Goal: Complete application form

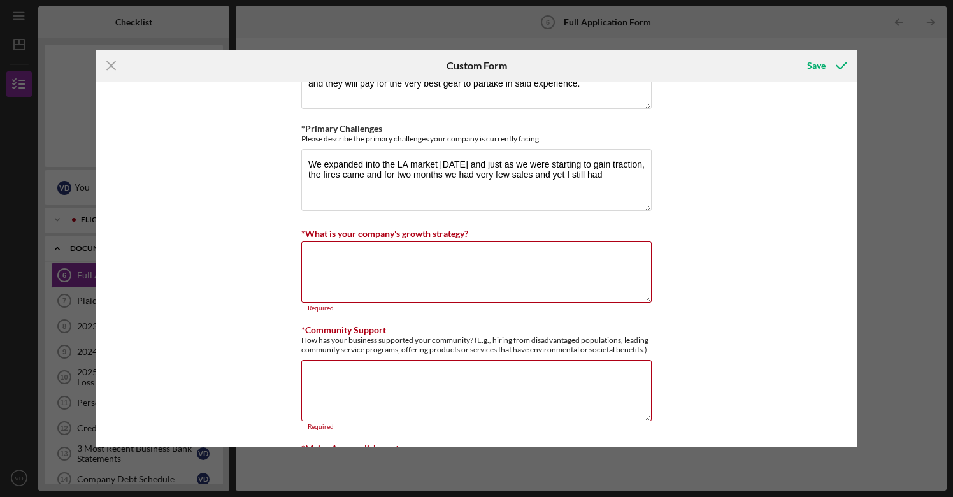
scroll to position [1087, 0]
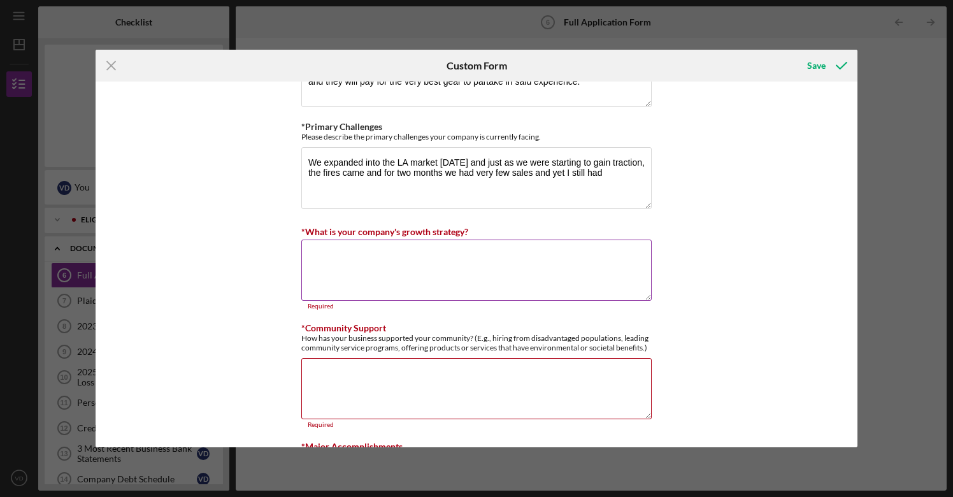
click at [385, 253] on textarea "*What is your company's growth strategy?" at bounding box center [476, 269] width 350 height 61
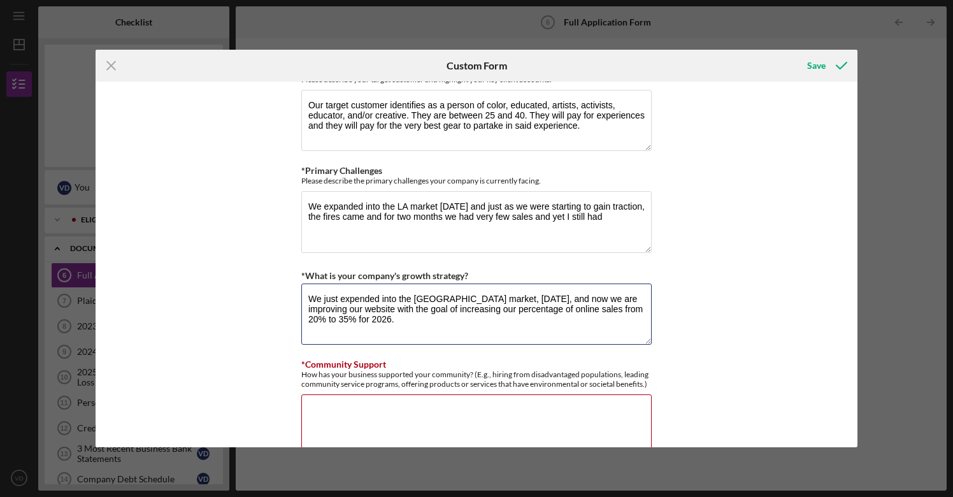
scroll to position [1010, 0]
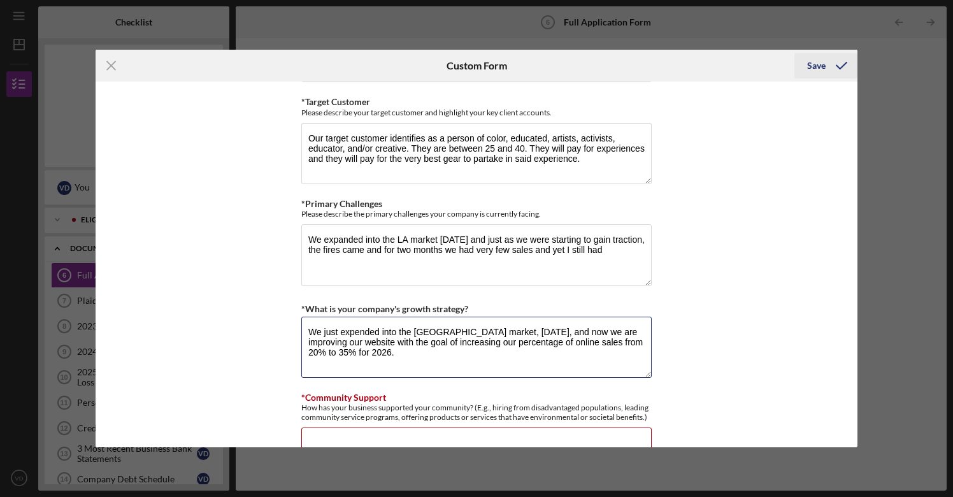
type textarea "We just expended into the [GEOGRAPHIC_DATA] market, [DATE], and now we are impr…"
click at [817, 66] on div "Save" at bounding box center [816, 65] width 18 height 25
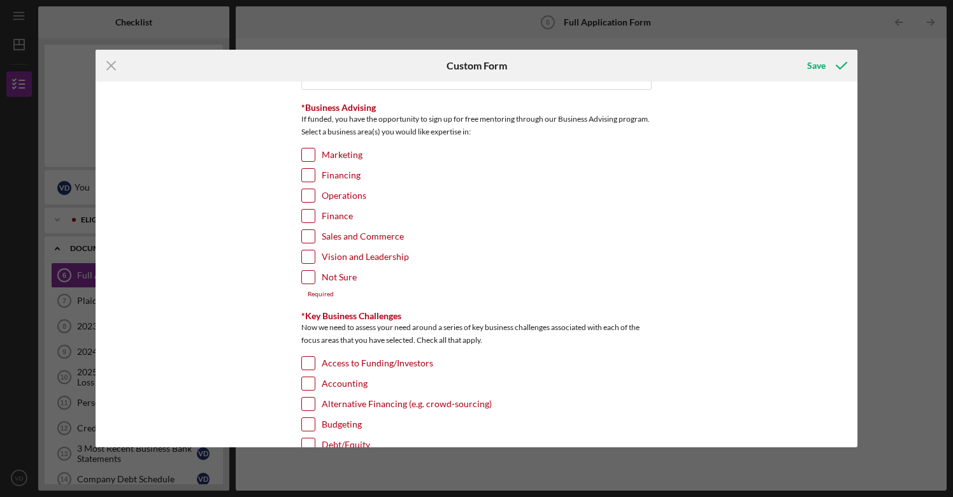
scroll to position [2005, 0]
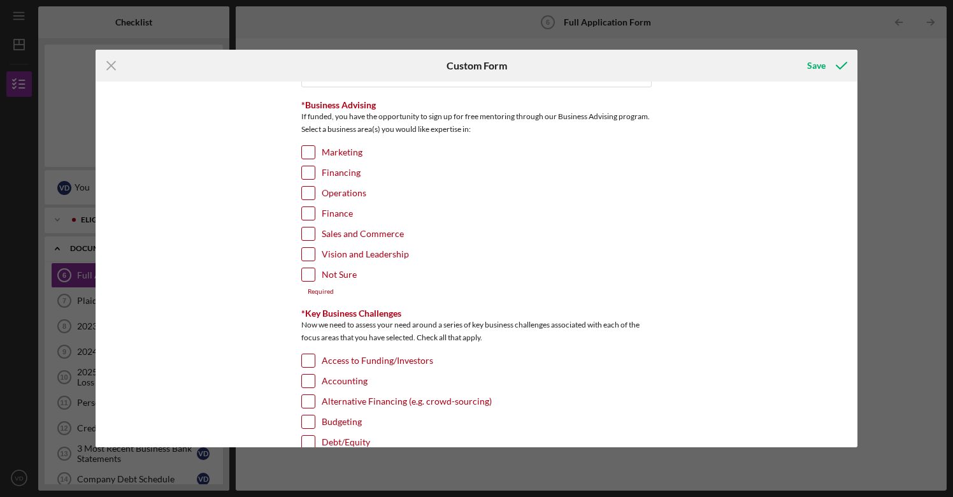
click at [308, 167] on input "Financing" at bounding box center [308, 172] width 13 height 13
checkbox input "true"
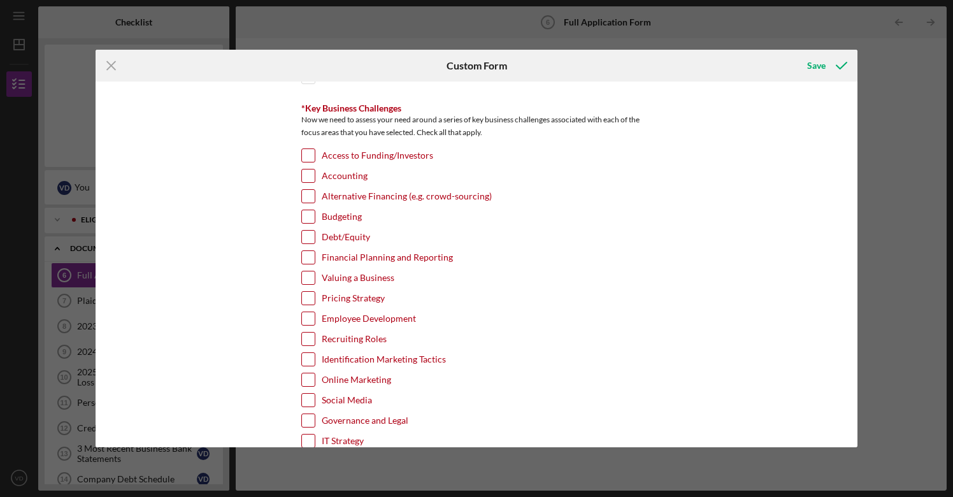
scroll to position [2206, 0]
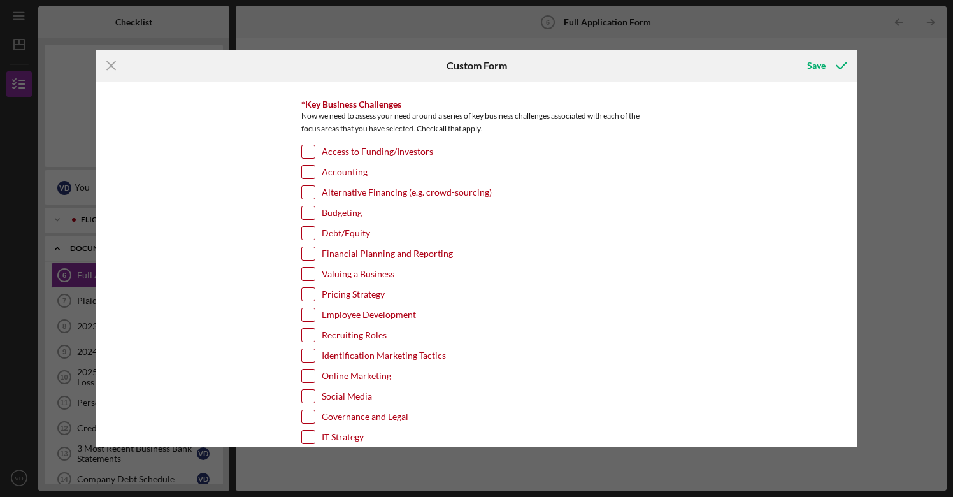
click at [309, 148] on input "Access to Funding/Investors" at bounding box center [308, 151] width 13 height 13
checkbox input "true"
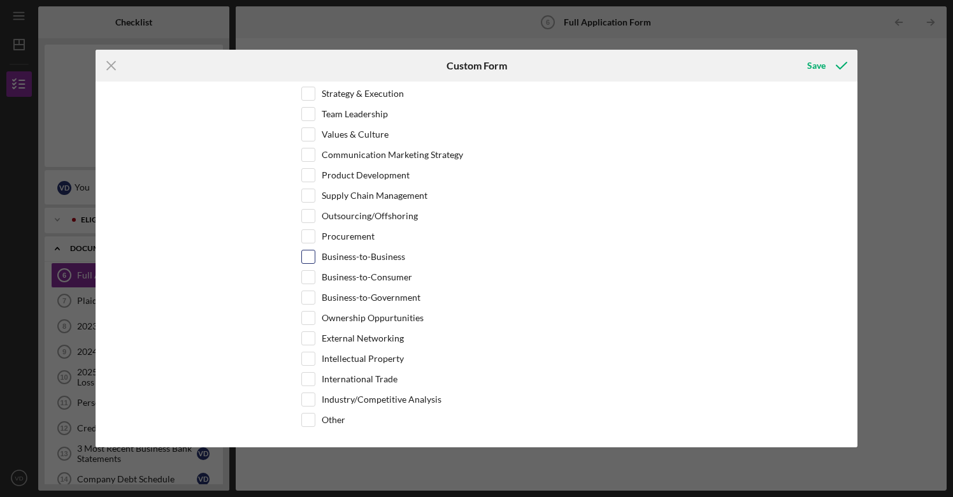
scroll to position [2608, 0]
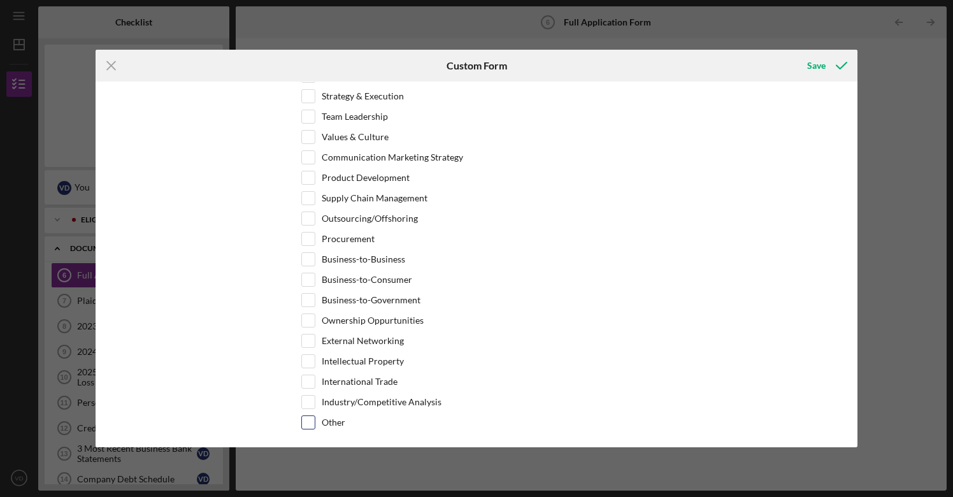
click at [308, 416] on input "Other" at bounding box center [308, 422] width 13 height 13
checkbox input "true"
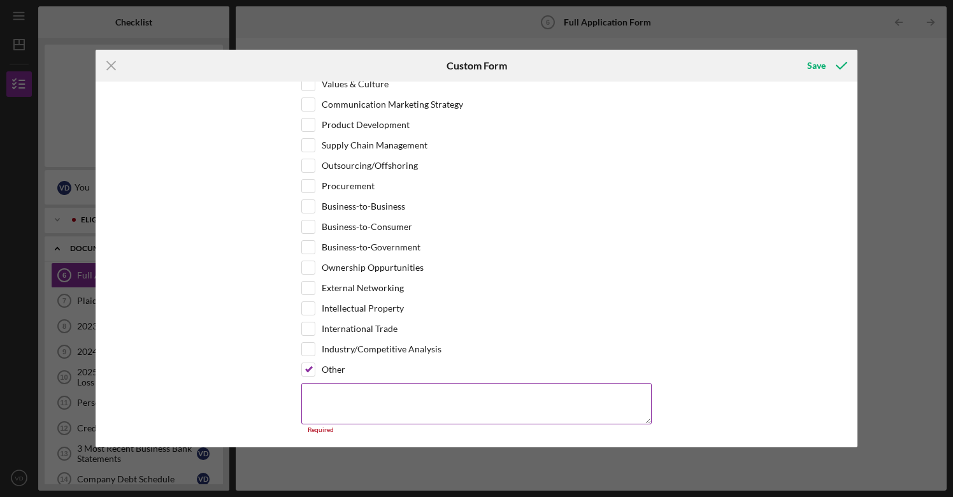
scroll to position [2660, 0]
click at [334, 390] on textarea at bounding box center [476, 403] width 350 height 41
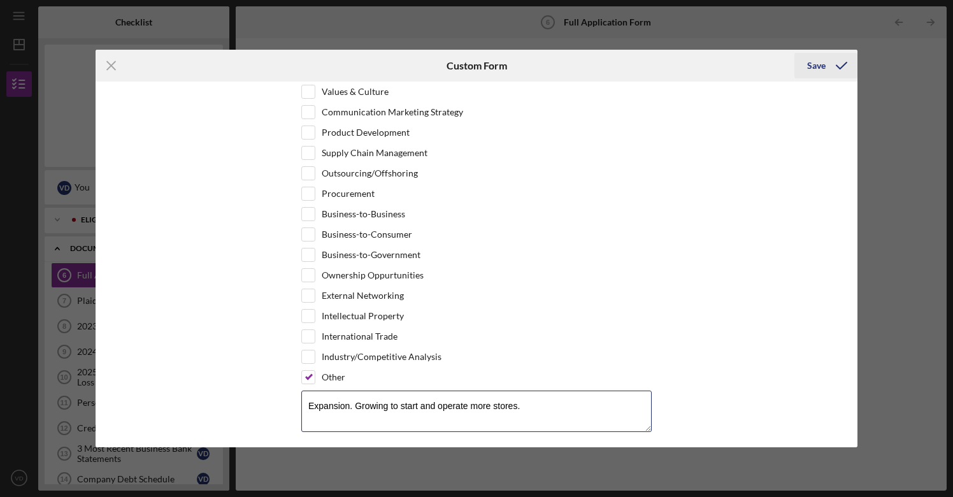
type textarea "Expansion. Growing to start and operate more stores."
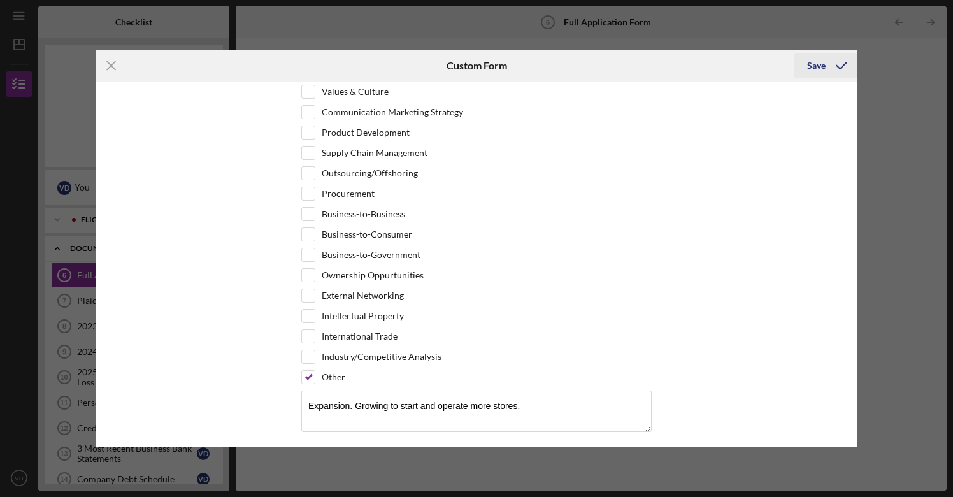
click at [816, 66] on div "Save" at bounding box center [816, 65] width 18 height 25
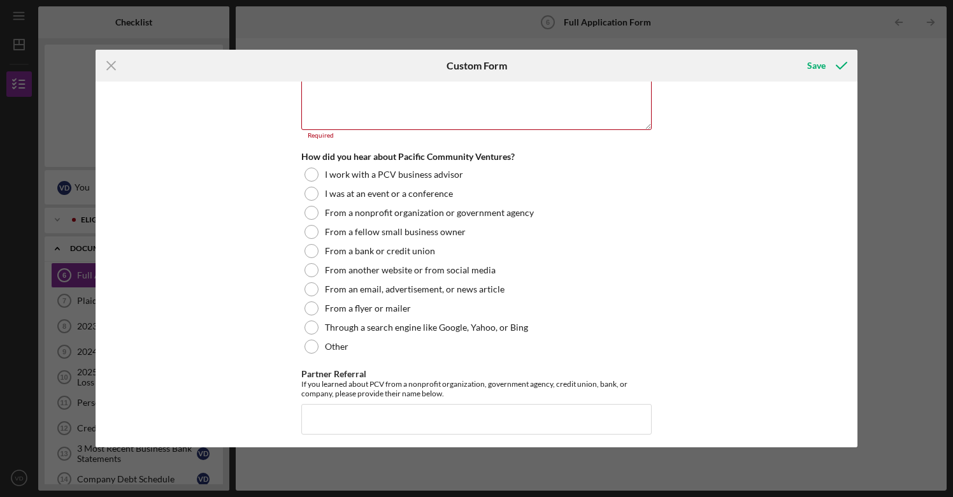
scroll to position [1519, 0]
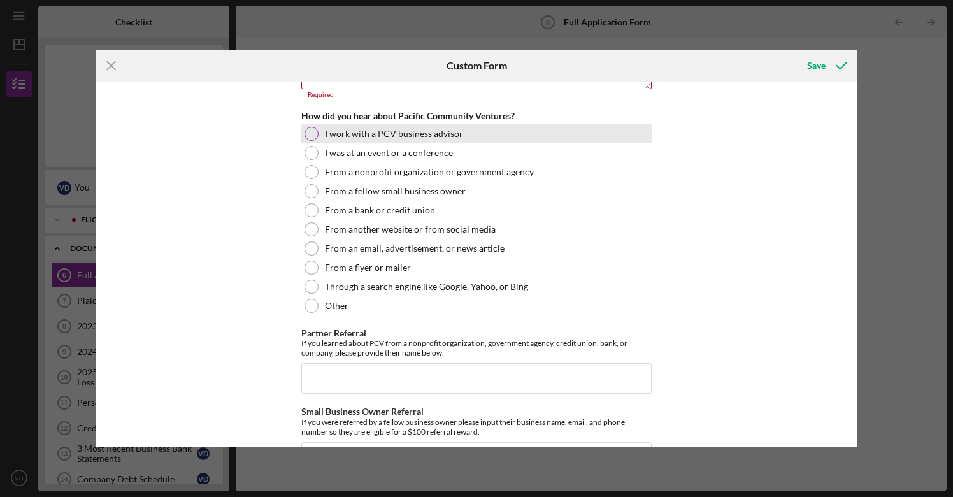
click at [309, 131] on div at bounding box center [311, 134] width 14 height 14
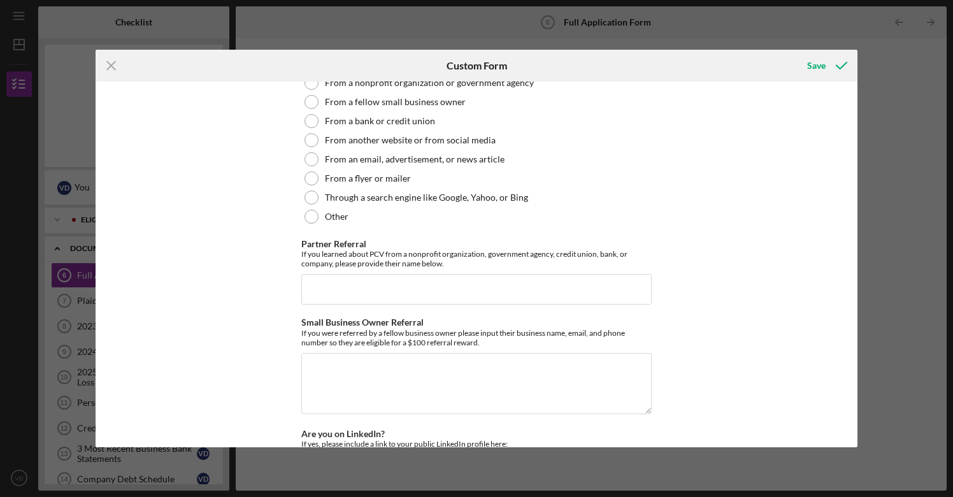
scroll to position [1635, 0]
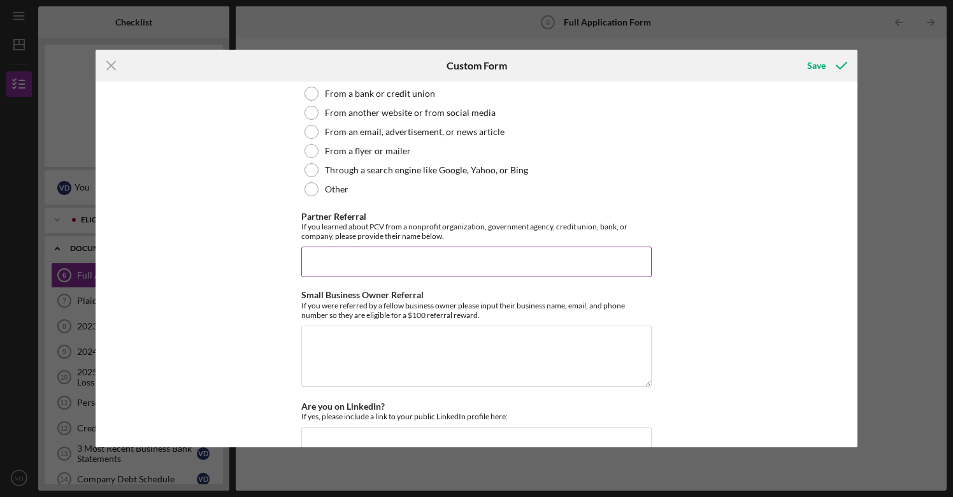
click at [329, 252] on input "Partner Referral" at bounding box center [476, 261] width 350 height 31
type input "[PERSON_NAME]"
click at [238, 304] on div "*Use of Proceeds Purchase Inventory Business Expansion Purchase or repair equip…" at bounding box center [477, 265] width 762 height 366
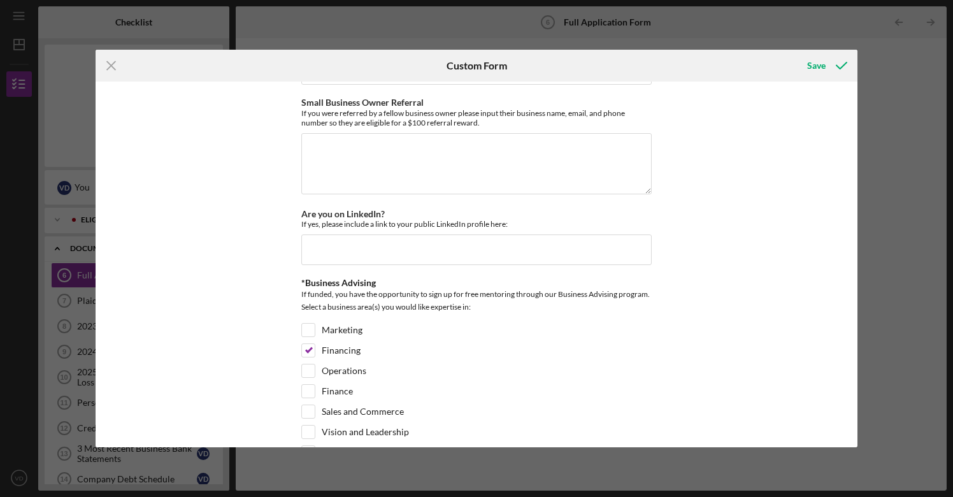
scroll to position [1830, 0]
click at [328, 239] on input "Are you on LinkedIn?" at bounding box center [476, 247] width 350 height 31
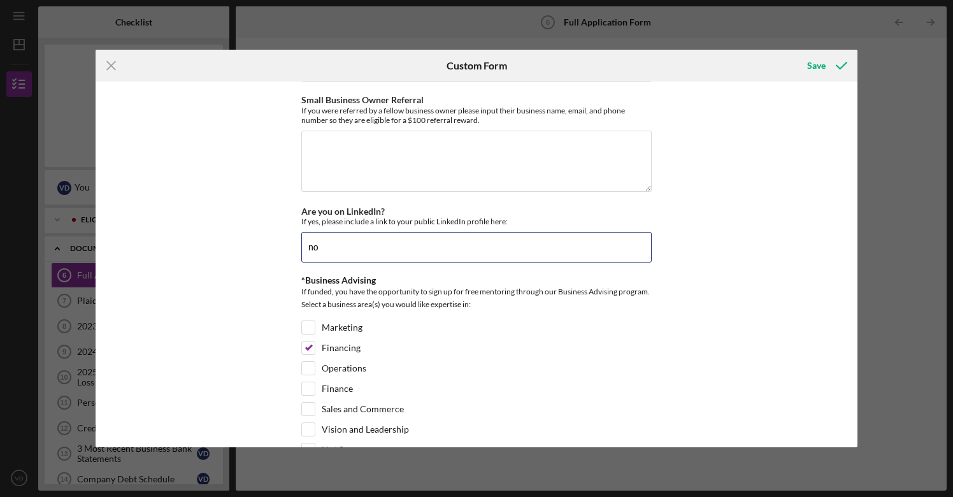
type input "no"
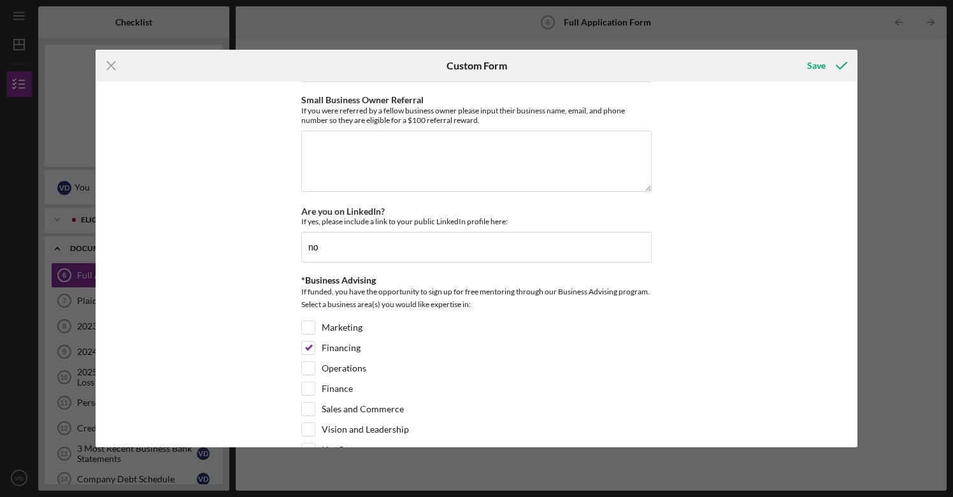
click at [742, 243] on div "*Use of Proceeds Purchase Inventory Business Expansion Purchase or repair equip…" at bounding box center [477, 265] width 762 height 366
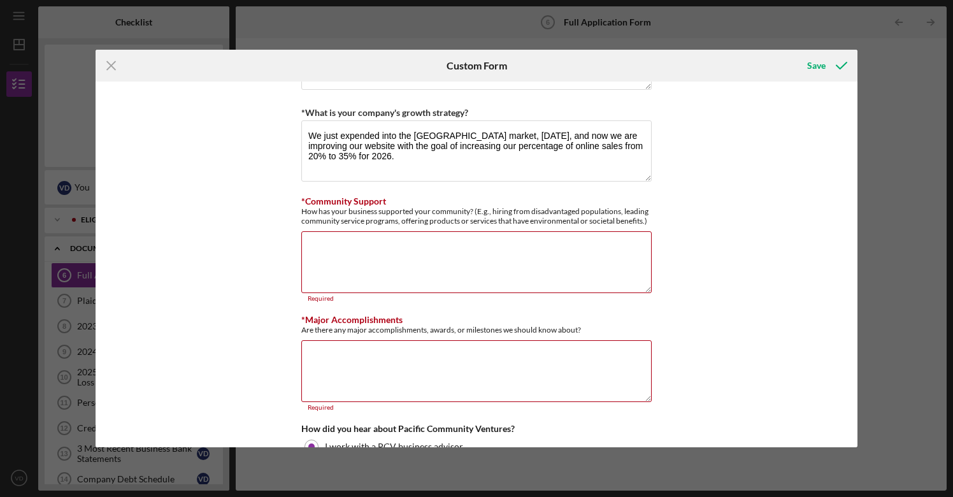
scroll to position [1212, 0]
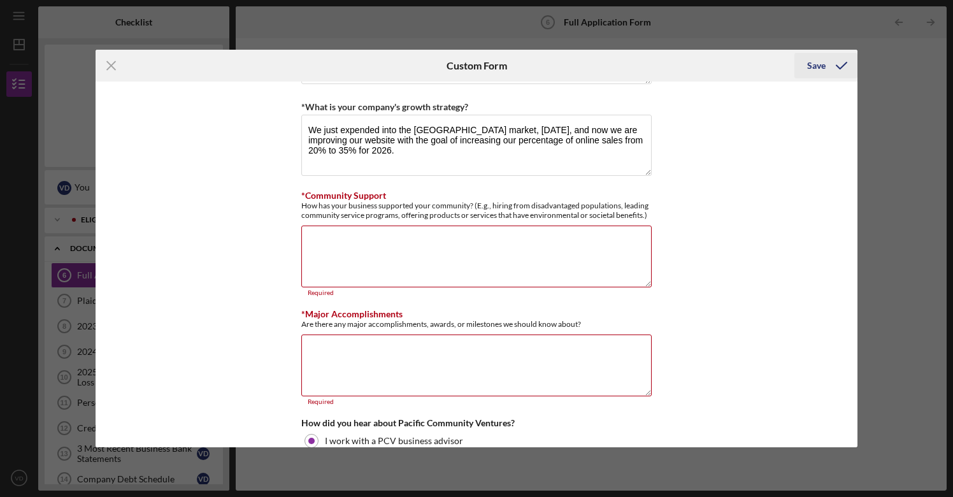
click at [812, 66] on div "Save" at bounding box center [816, 65] width 18 height 25
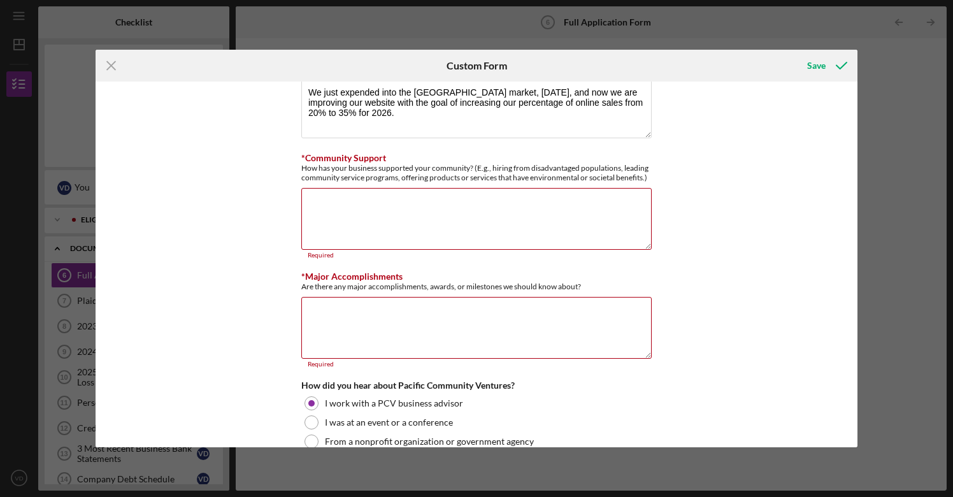
scroll to position [1207, 0]
